Goal: Task Accomplishment & Management: Use online tool/utility

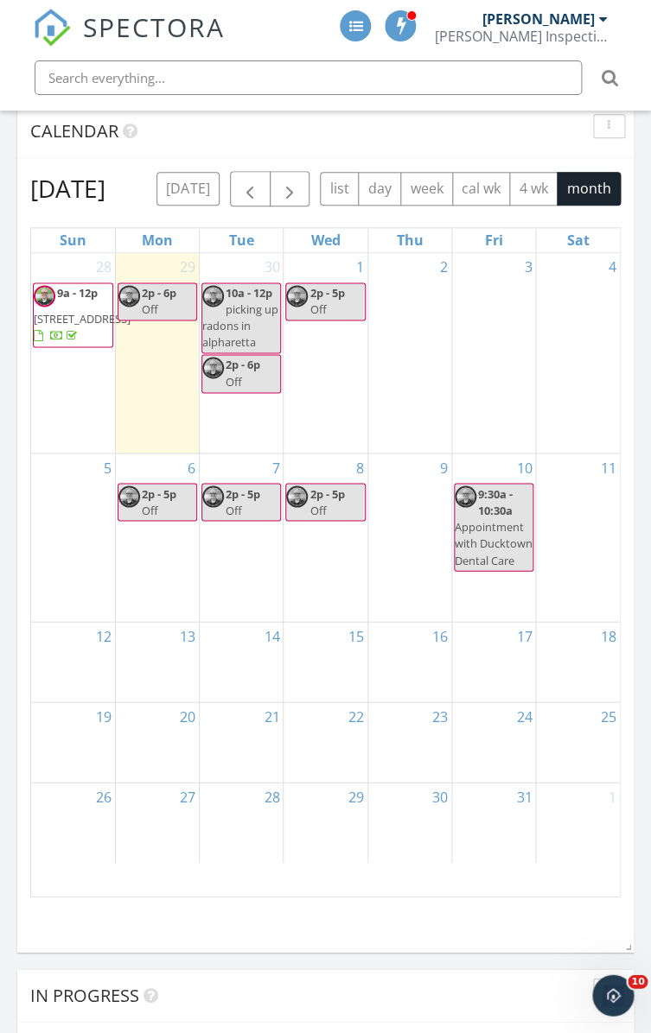
scroll to position [3016, 669]
click at [353, 20] on span at bounding box center [355, 26] width 14 height 14
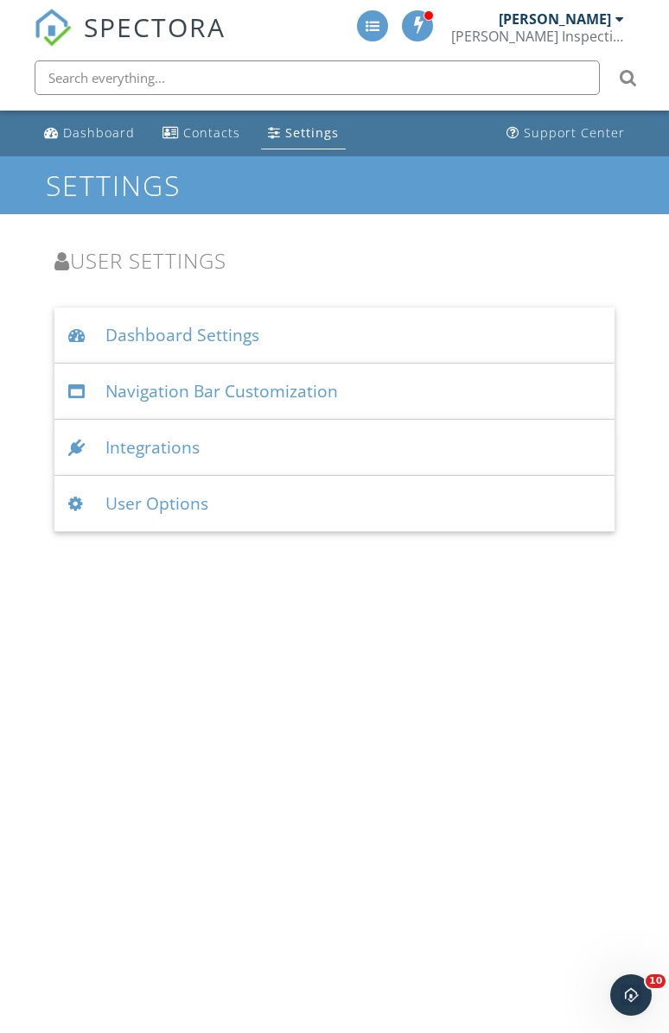
click at [206, 457] on div "Integrations" at bounding box center [334, 448] width 561 height 56
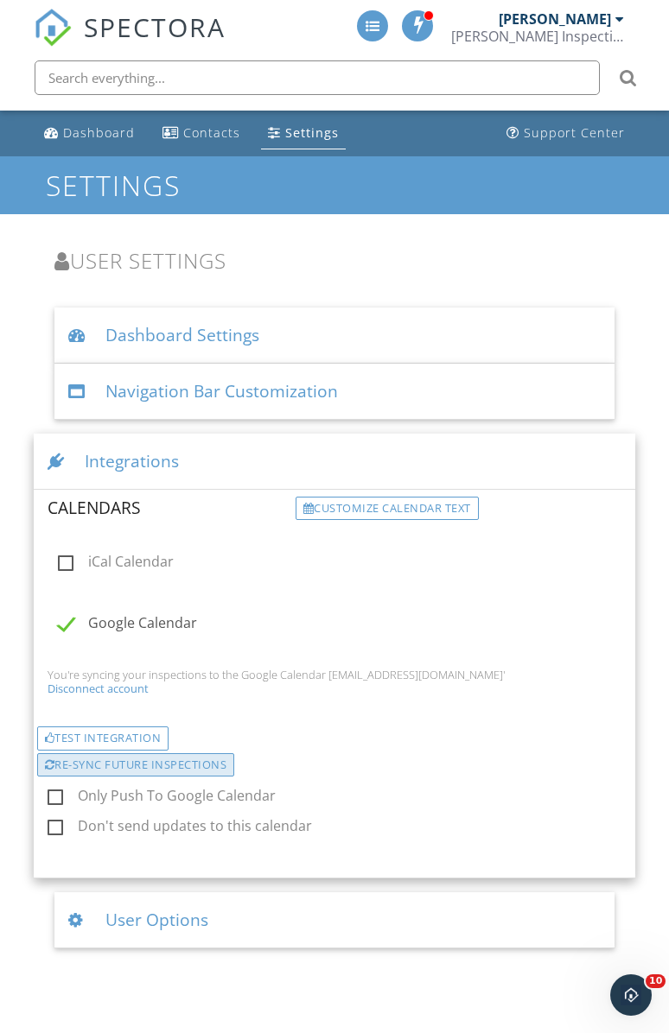
click at [119, 762] on div "Re-sync future inspections" at bounding box center [136, 765] width 198 height 24
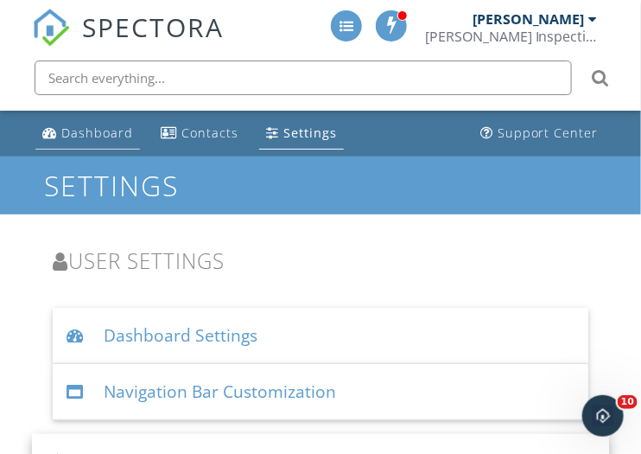
click at [110, 117] on li "Dashboard" at bounding box center [87, 134] width 111 height 46
click at [92, 125] on div "Dashboard" at bounding box center [97, 132] width 72 height 16
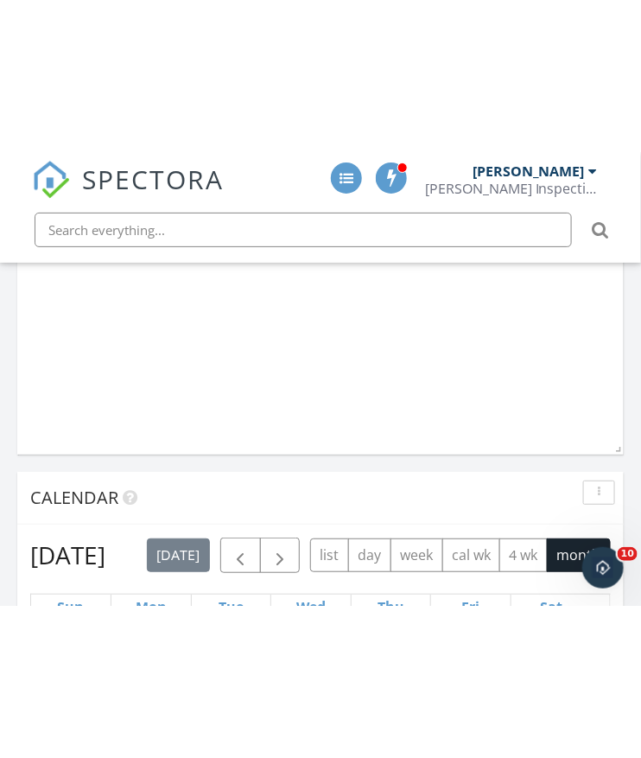
scroll to position [1335, 0]
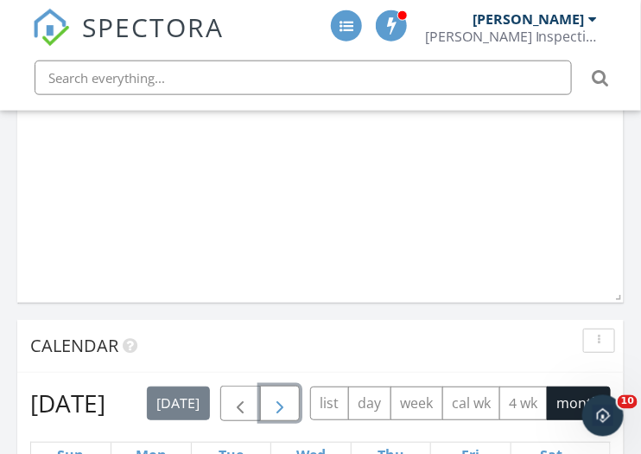
click at [301, 411] on button "button" at bounding box center [280, 402] width 41 height 35
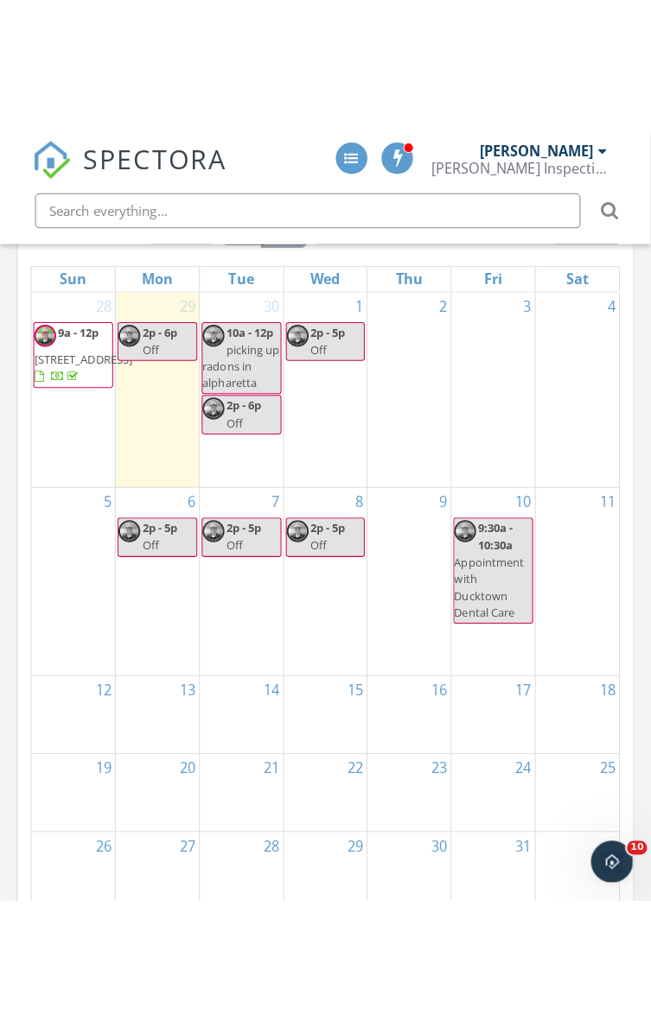
scroll to position [3016, 669]
